Goal: Task Accomplishment & Management: Manage account settings

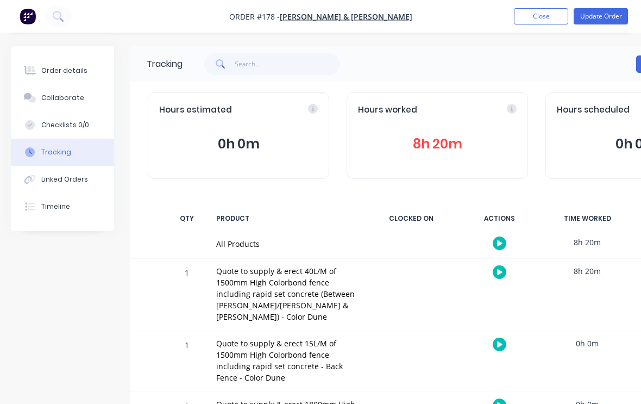
click at [610, 12] on button "Update Order" at bounding box center [601, 16] width 54 height 16
click at [607, 13] on button "Edit Order" at bounding box center [601, 16] width 54 height 16
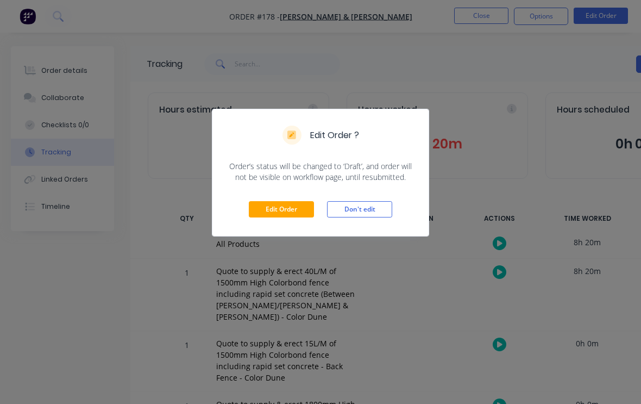
click at [115, 318] on div "Edit Order ? Order’s status will be changed to ‘Draft’, and order will not be v…" at bounding box center [320, 202] width 641 height 404
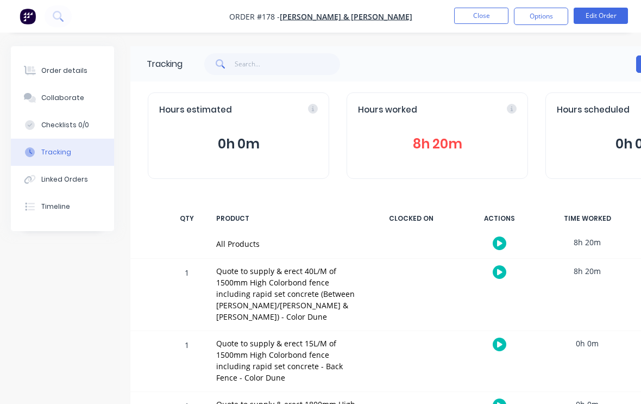
click at [490, 16] on button "Close" at bounding box center [481, 16] width 54 height 16
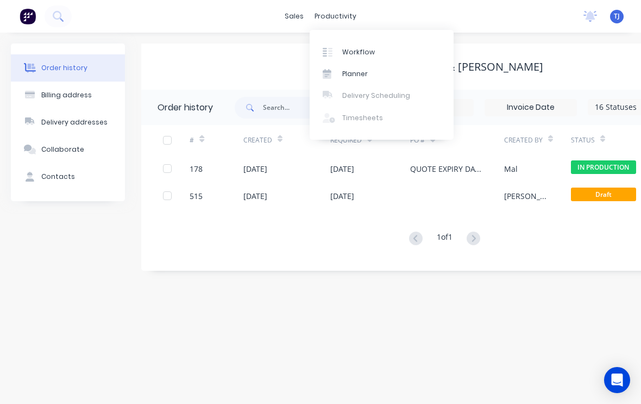
click at [376, 46] on link "Workflow" at bounding box center [382, 52] width 144 height 22
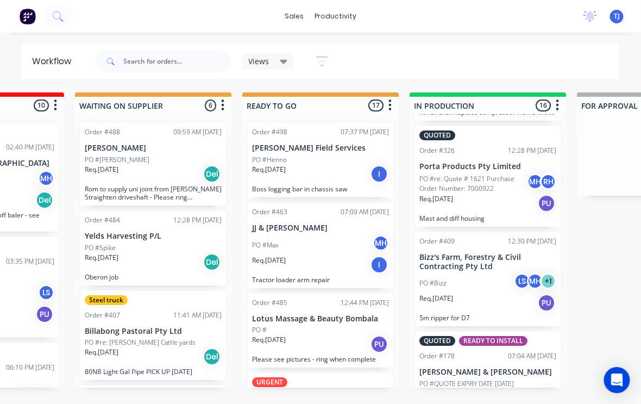
scroll to position [1349, 0]
click at [489, 368] on p "[PERSON_NAME] & [PERSON_NAME]" at bounding box center [488, 372] width 137 height 9
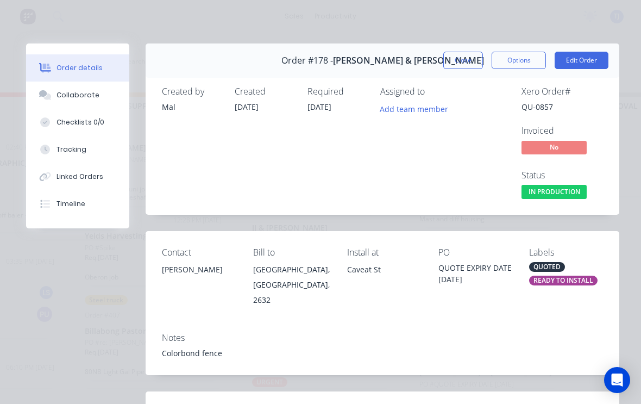
click at [586, 59] on button "Edit Order" at bounding box center [582, 60] width 54 height 17
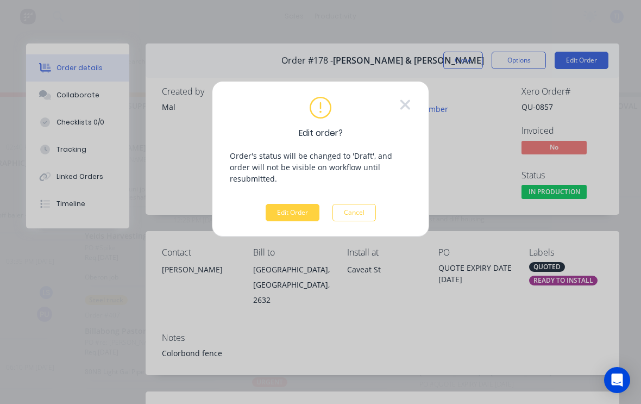
click at [306, 204] on button "Edit Order" at bounding box center [293, 212] width 54 height 17
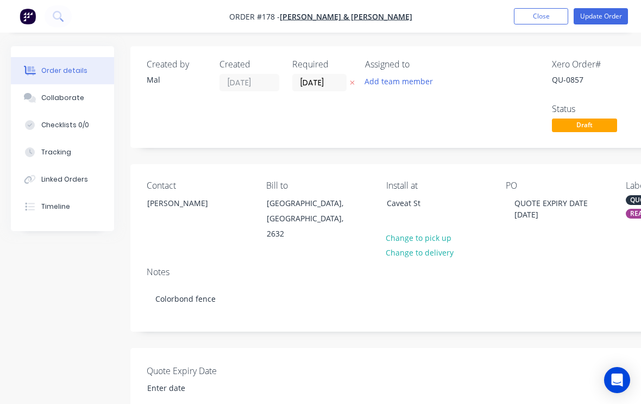
click at [58, 154] on div "Tracking" at bounding box center [56, 152] width 30 height 10
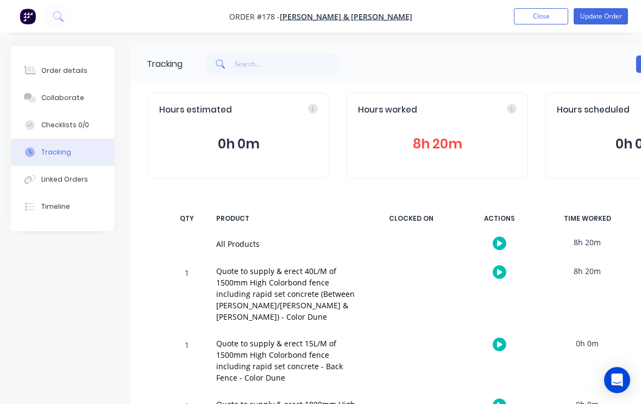
click at [607, 15] on button "Update Order" at bounding box center [601, 16] width 54 height 16
